Goal: Use online tool/utility: Utilize a website feature to perform a specific function

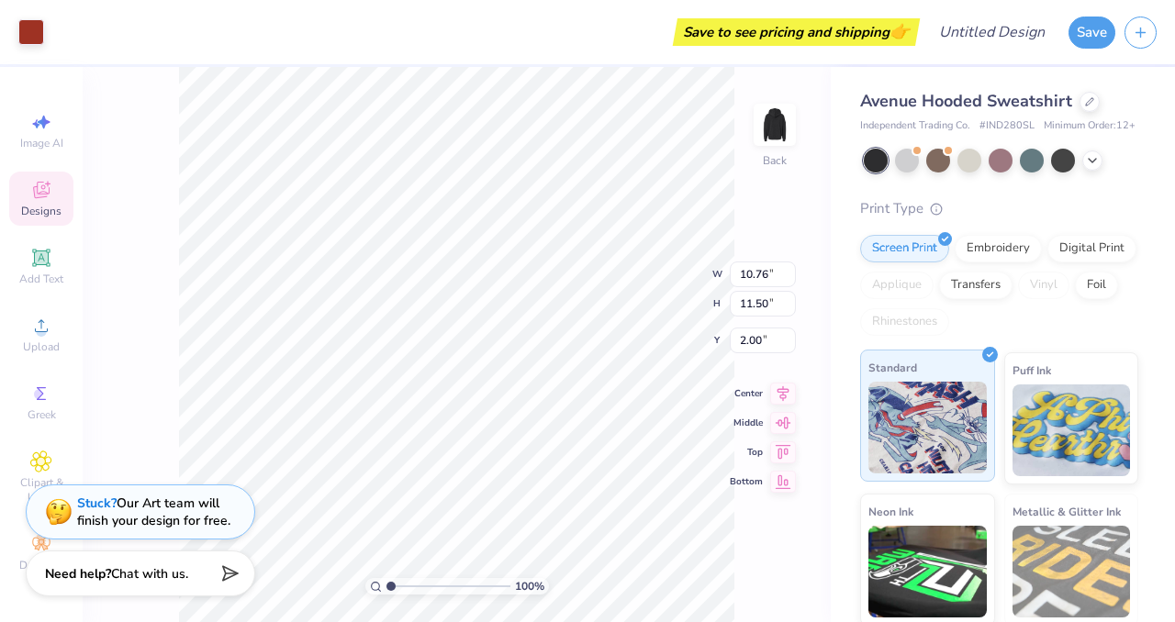
scroll to position [145, 0]
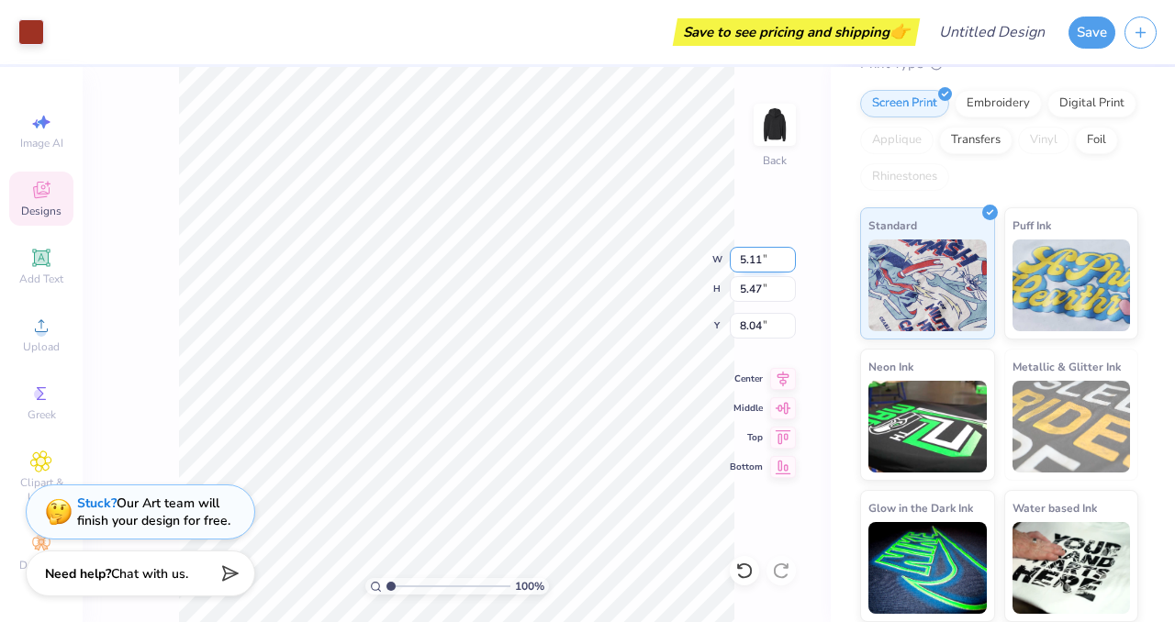
type input "5.11"
type input "5.47"
type input "3.00"
type input "4.06"
type input "4.34"
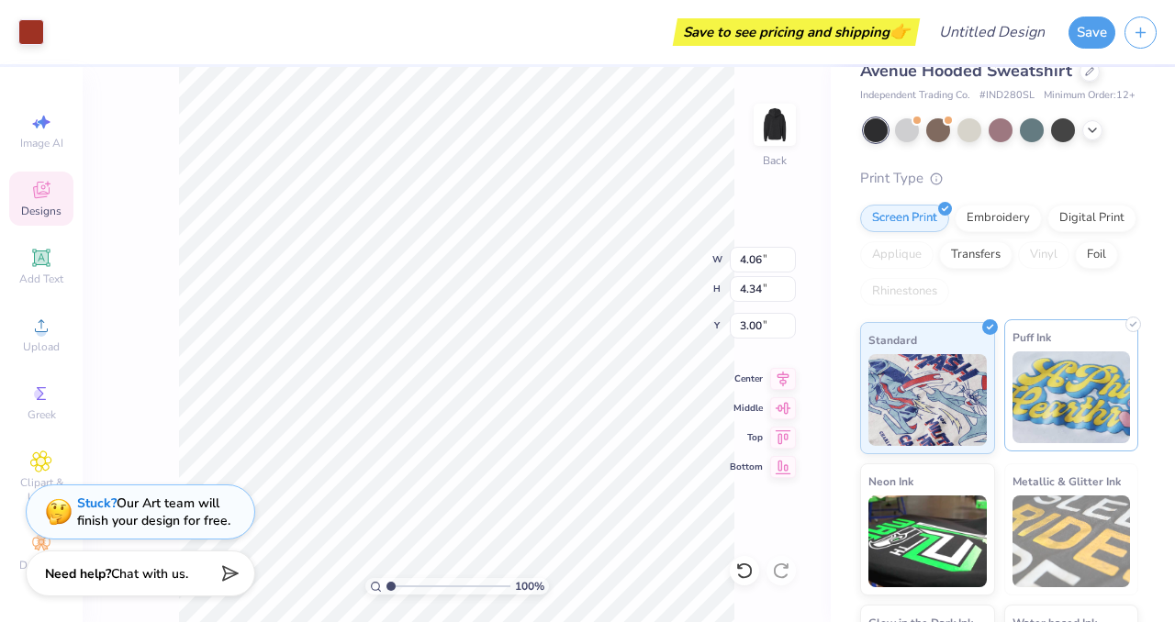
scroll to position [0, 0]
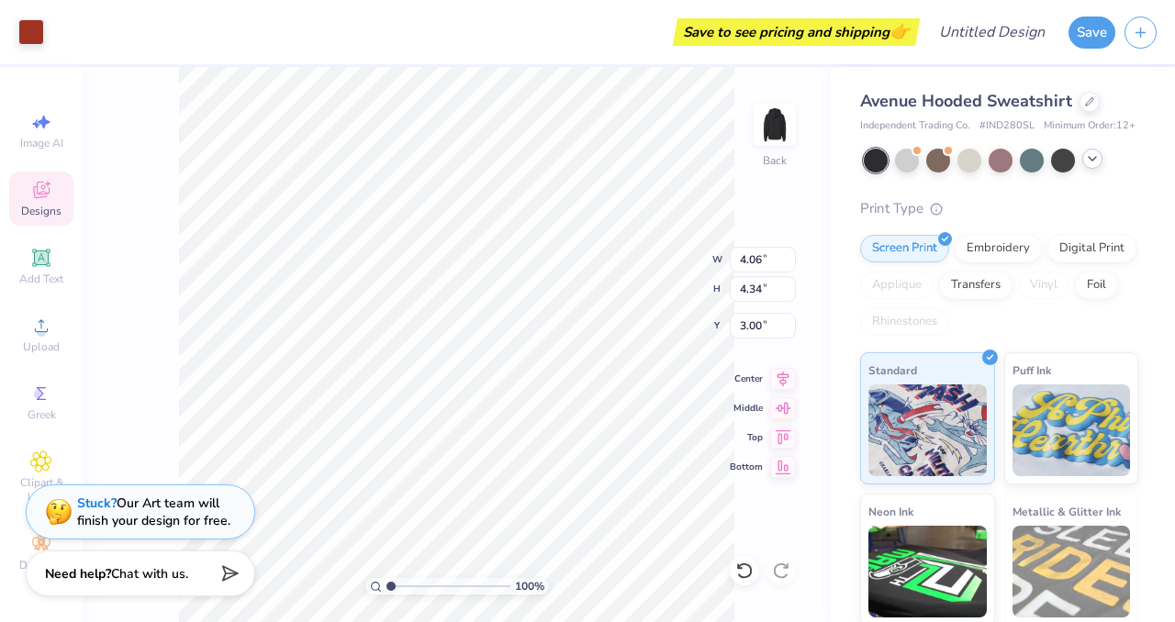
click at [1095, 157] on polyline at bounding box center [1092, 159] width 7 height 4
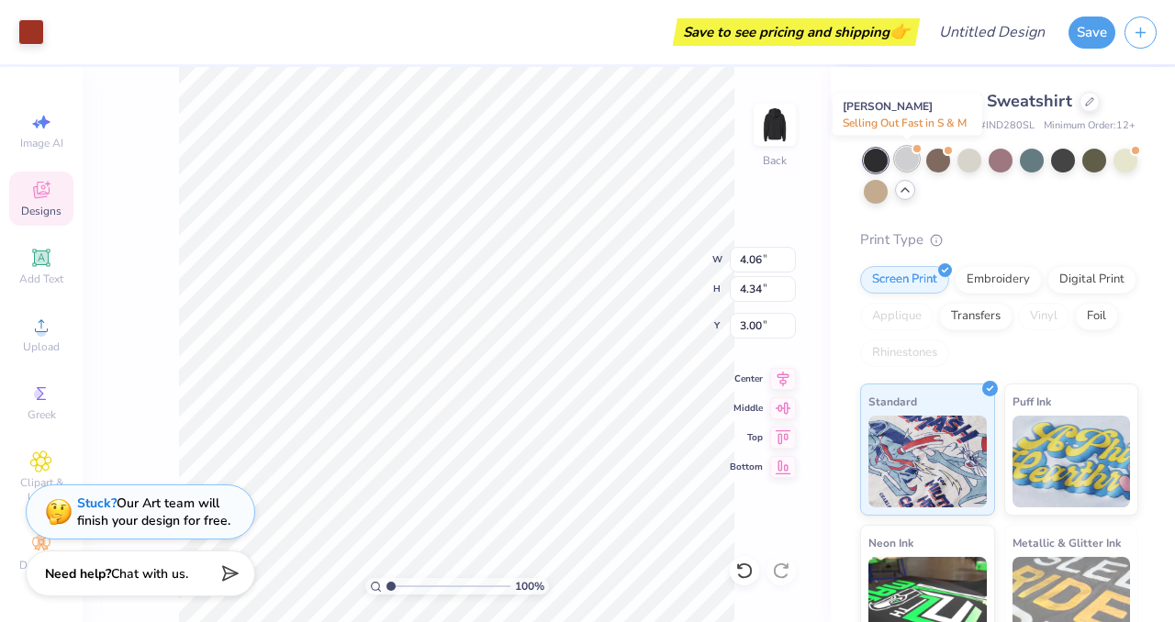
click at [912, 160] on div at bounding box center [907, 159] width 24 height 24
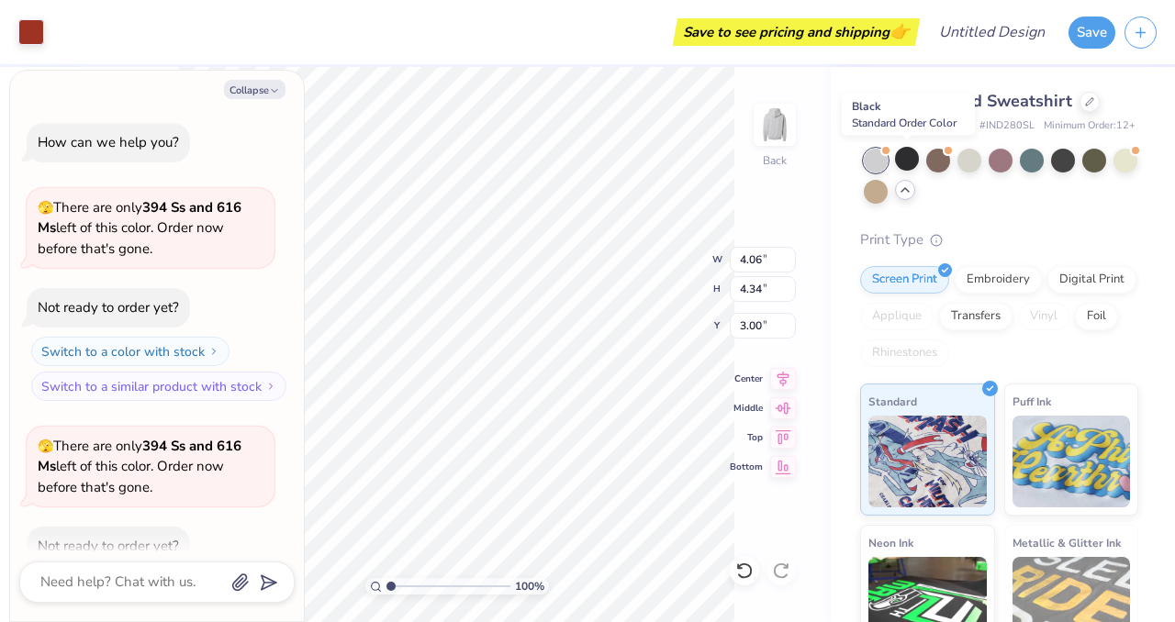
scroll to position [101, 0]
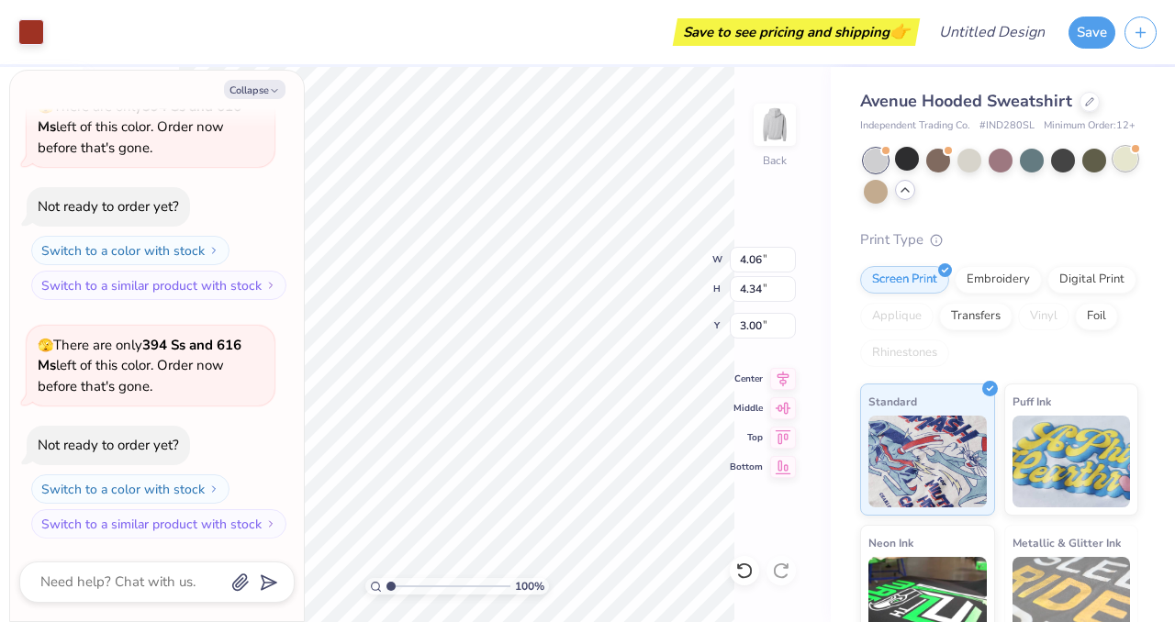
click at [1123, 156] on div at bounding box center [1126, 159] width 24 height 24
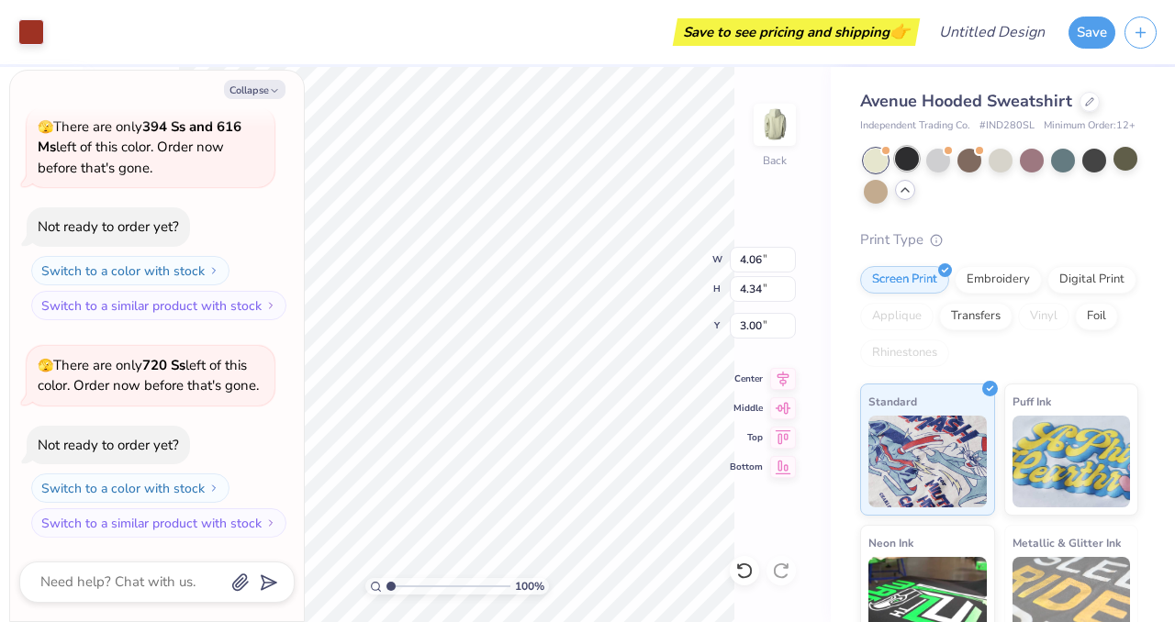
click at [900, 160] on div at bounding box center [907, 159] width 24 height 24
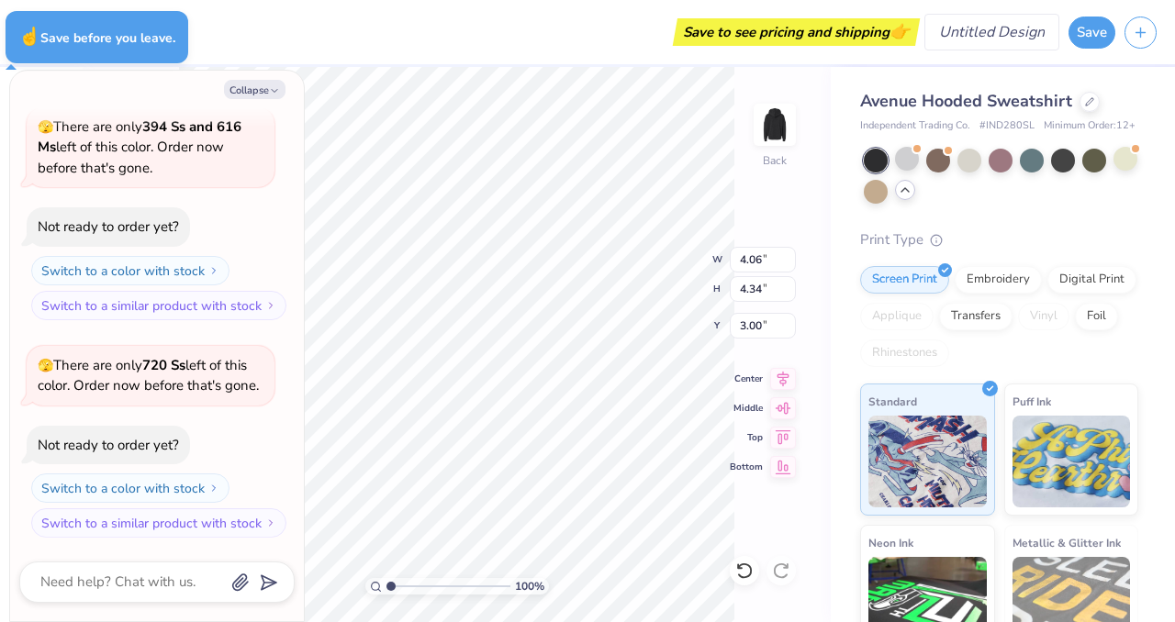
type textarea "x"
